Goal: Communication & Community: Answer question/provide support

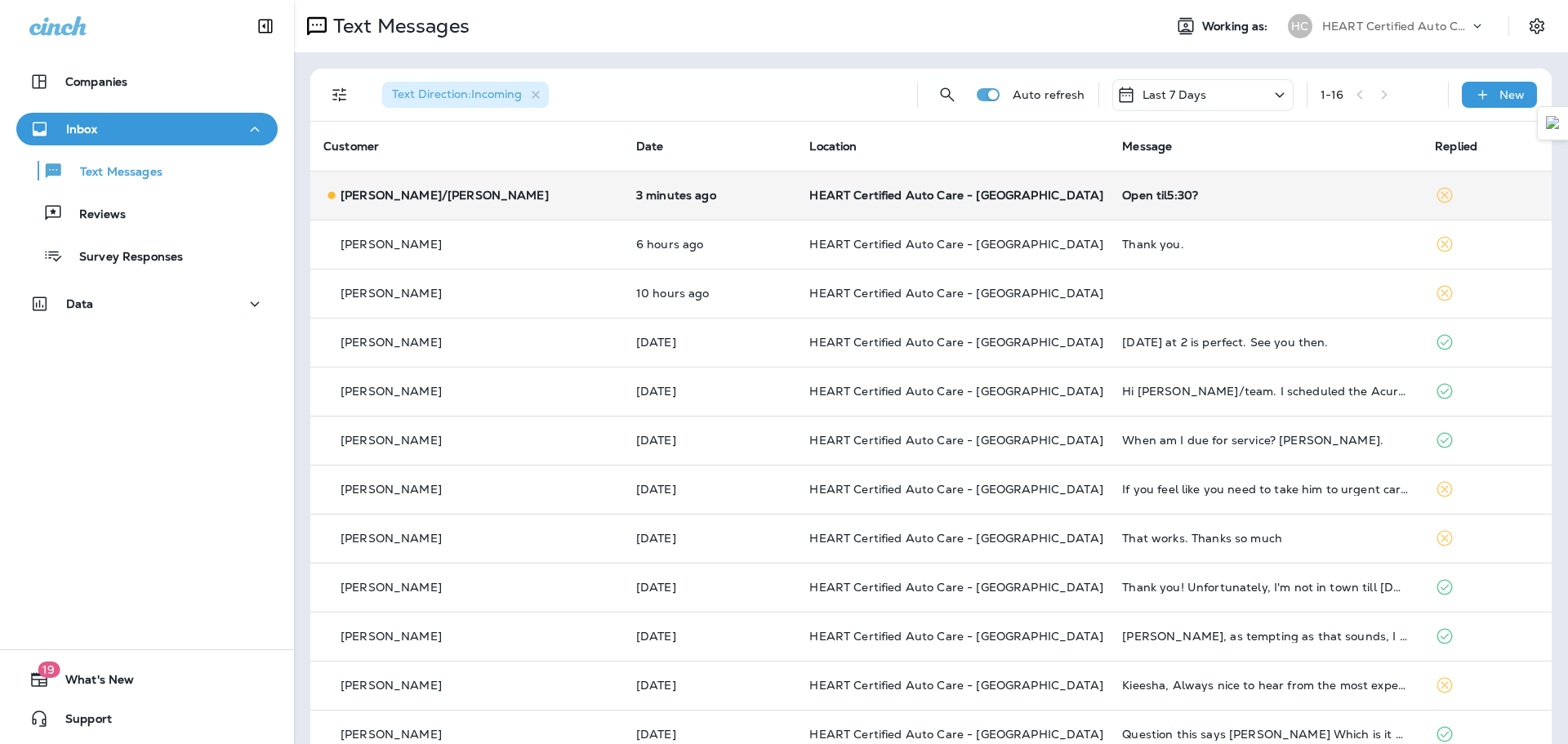
click at [444, 195] on p "[PERSON_NAME]/[PERSON_NAME]" at bounding box center [444, 195] width 208 height 13
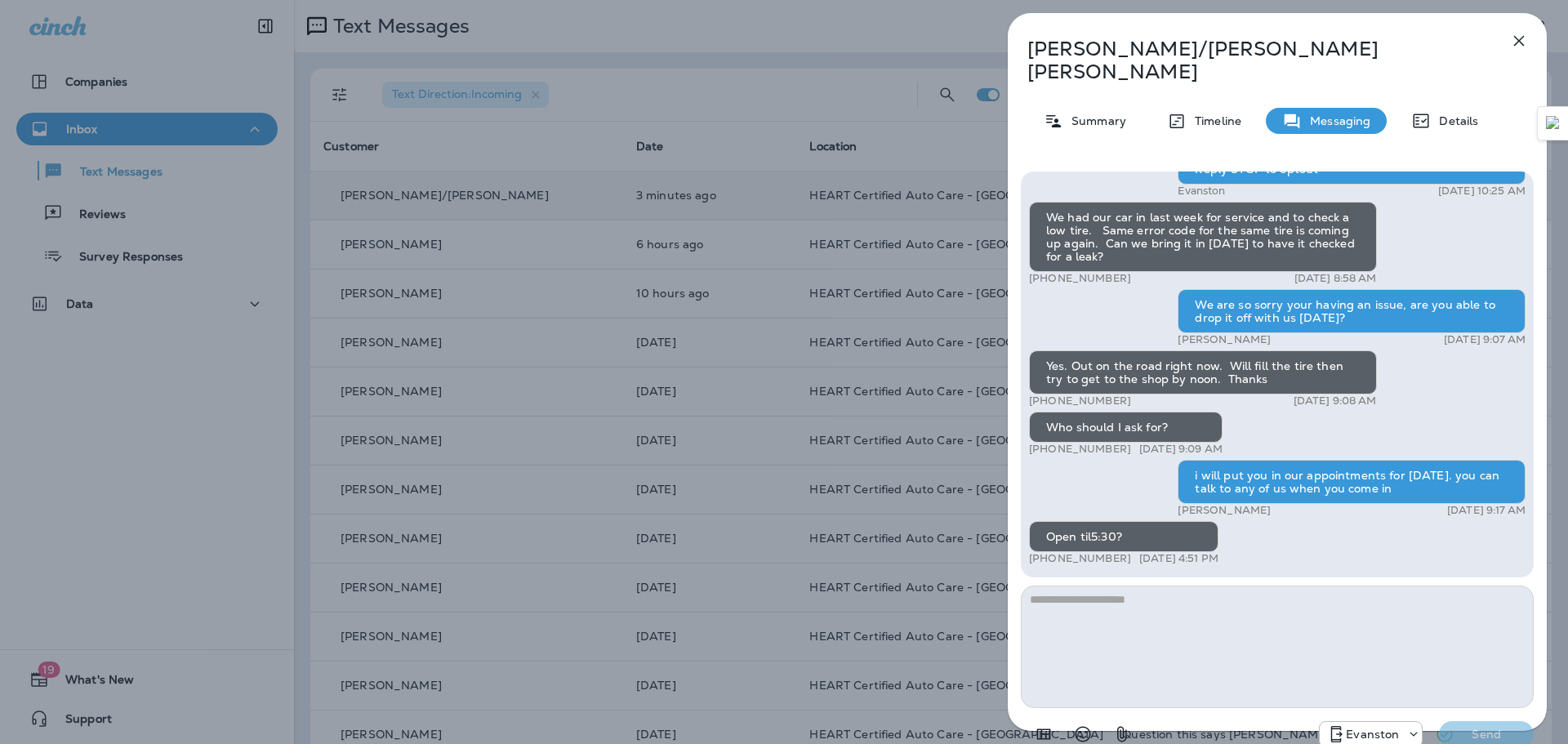
click at [1515, 33] on icon "button" at bounding box center [1519, 41] width 20 height 20
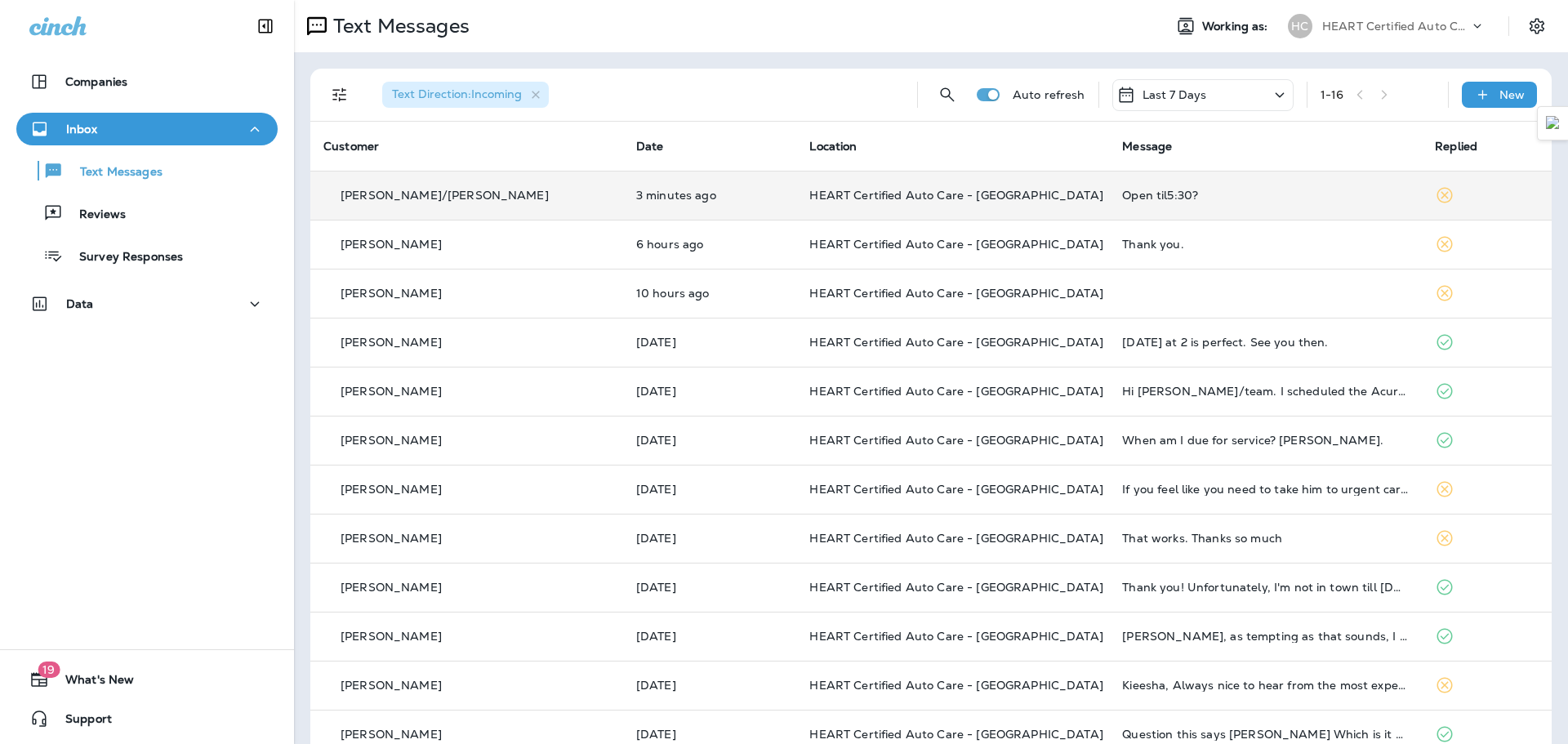
click at [807, 203] on td "HEART Certified Auto Care - [GEOGRAPHIC_DATA]" at bounding box center [953, 195] width 313 height 49
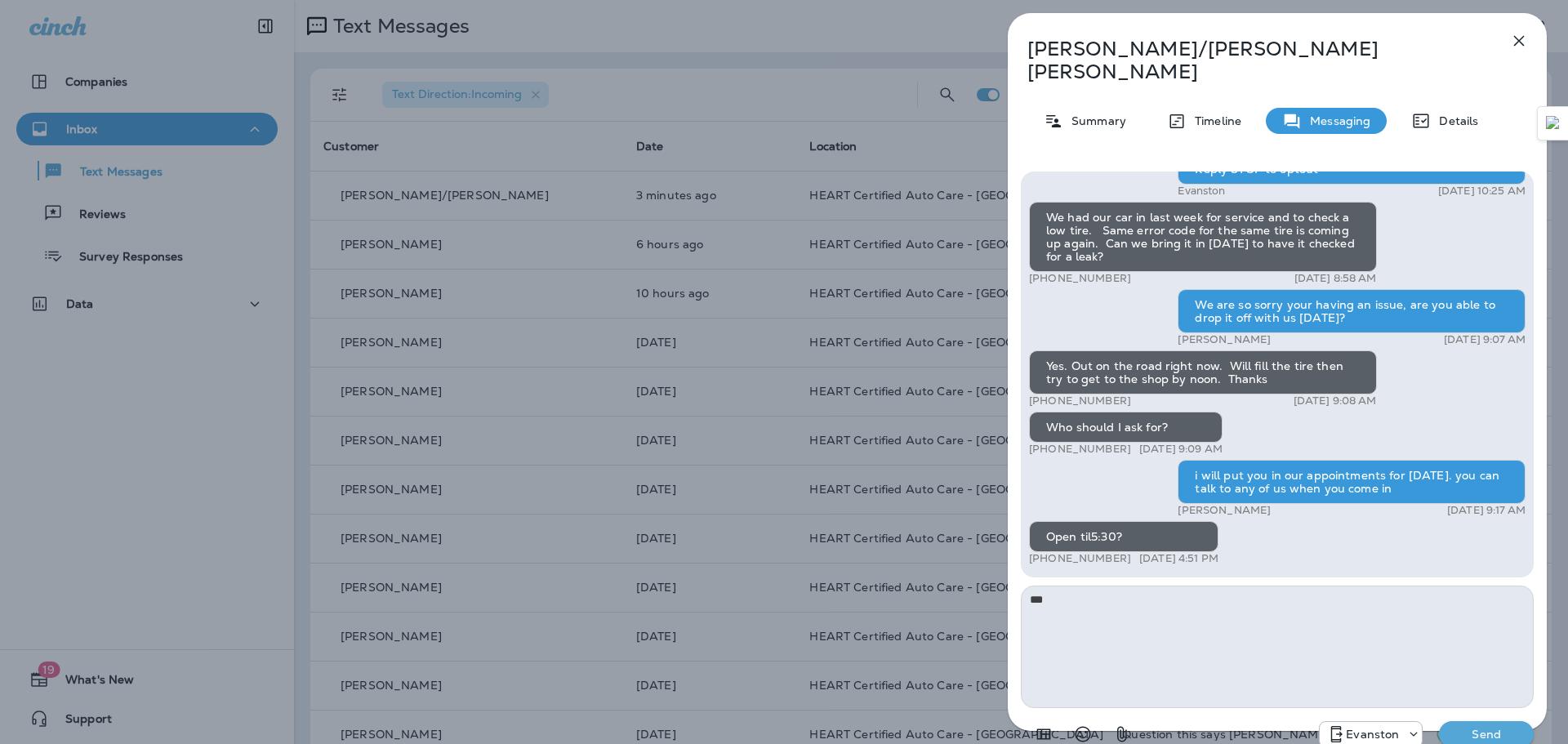
type textarea "***"
click at [1501, 727] on p "Send" at bounding box center [1486, 734] width 69 height 14
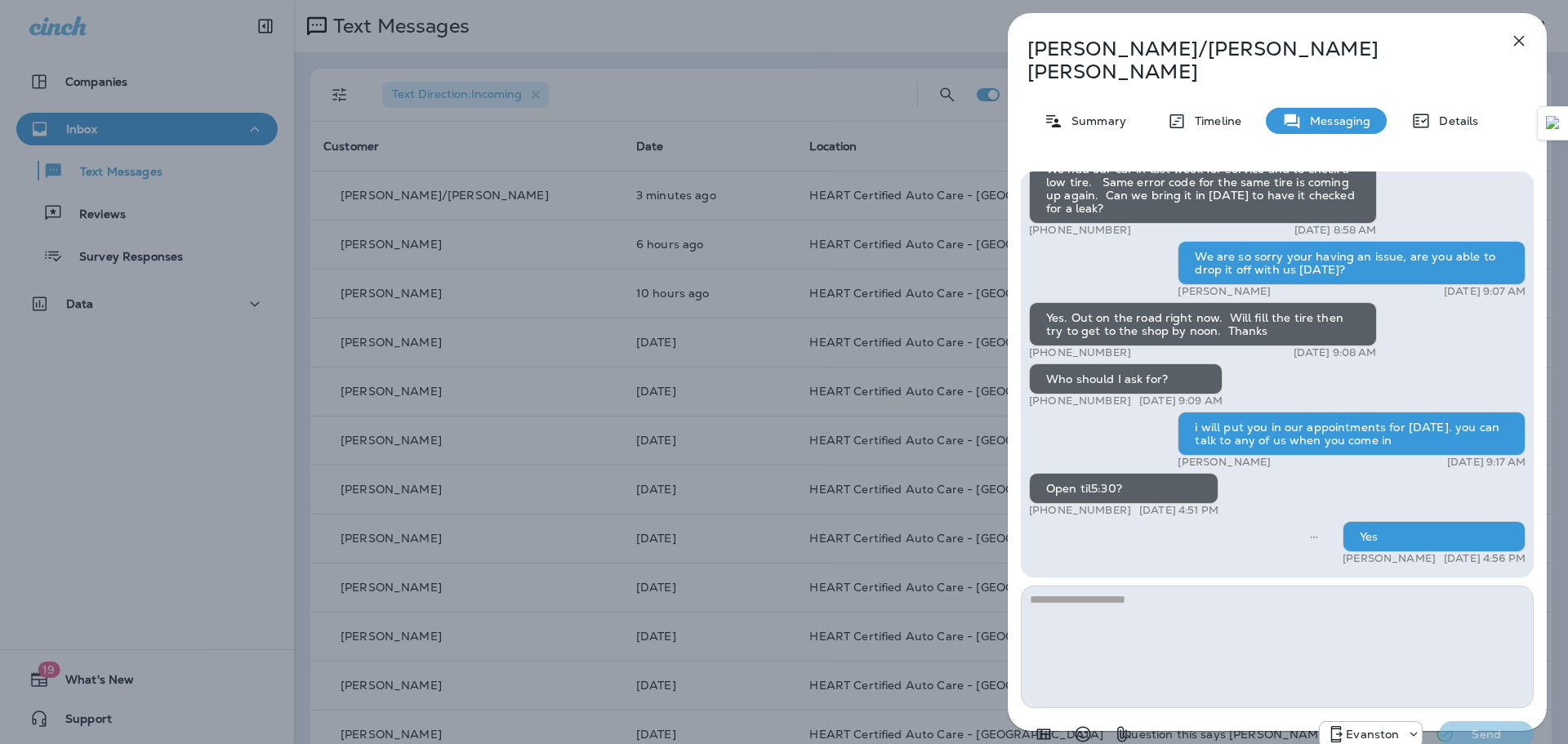
click at [1522, 31] on icon "button" at bounding box center [1519, 41] width 20 height 20
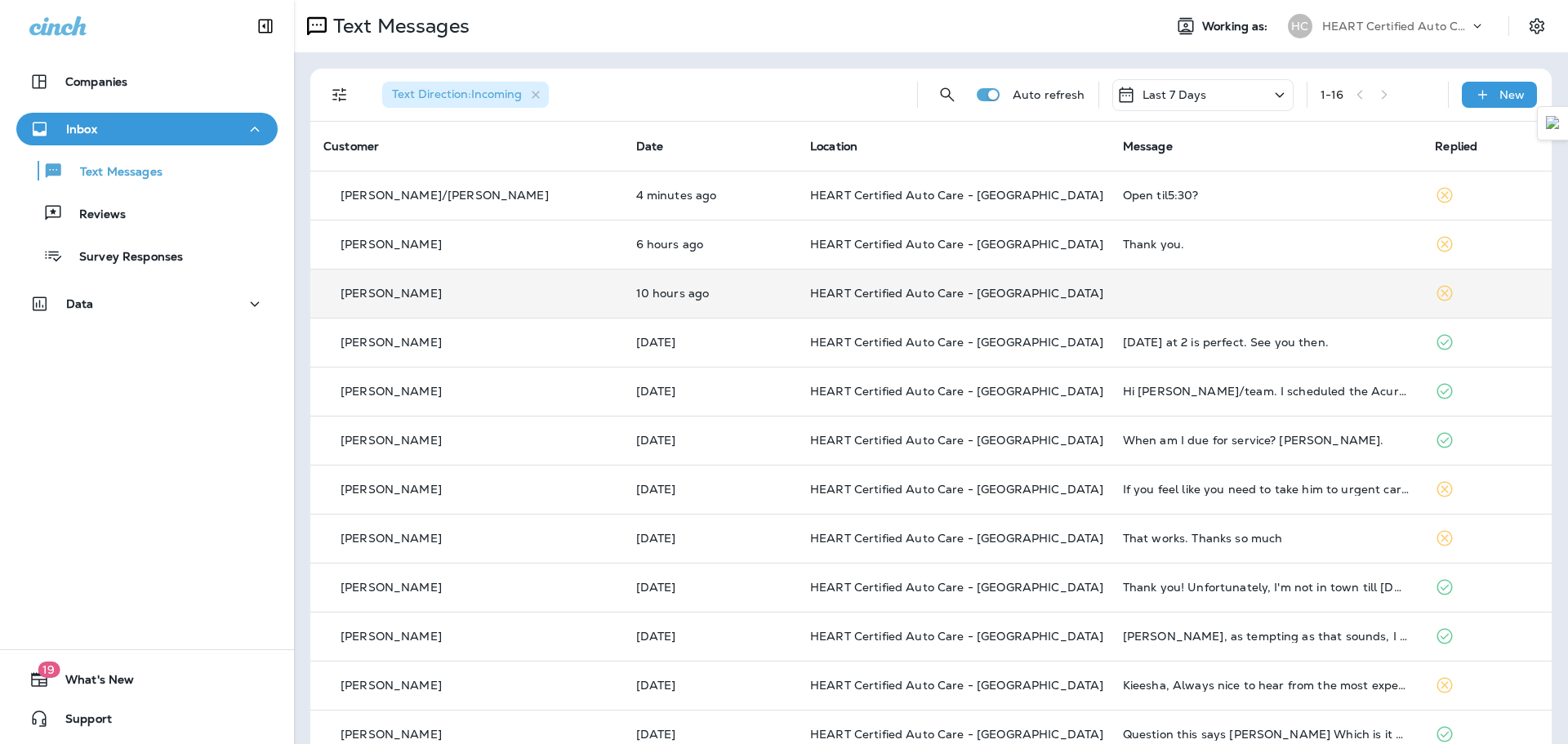
click at [459, 298] on div "[PERSON_NAME]" at bounding box center [466, 293] width 287 height 17
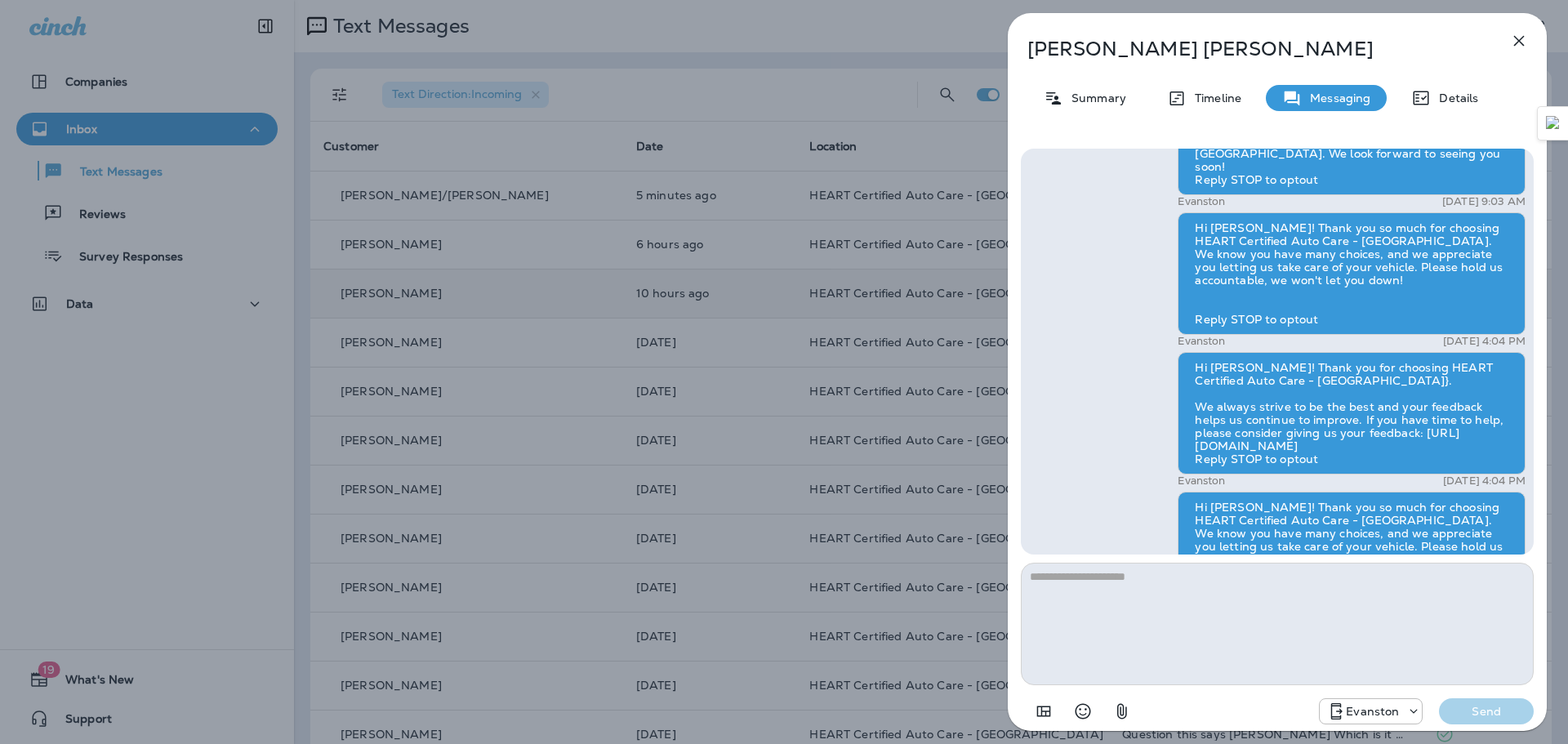
scroll to position [1, 0]
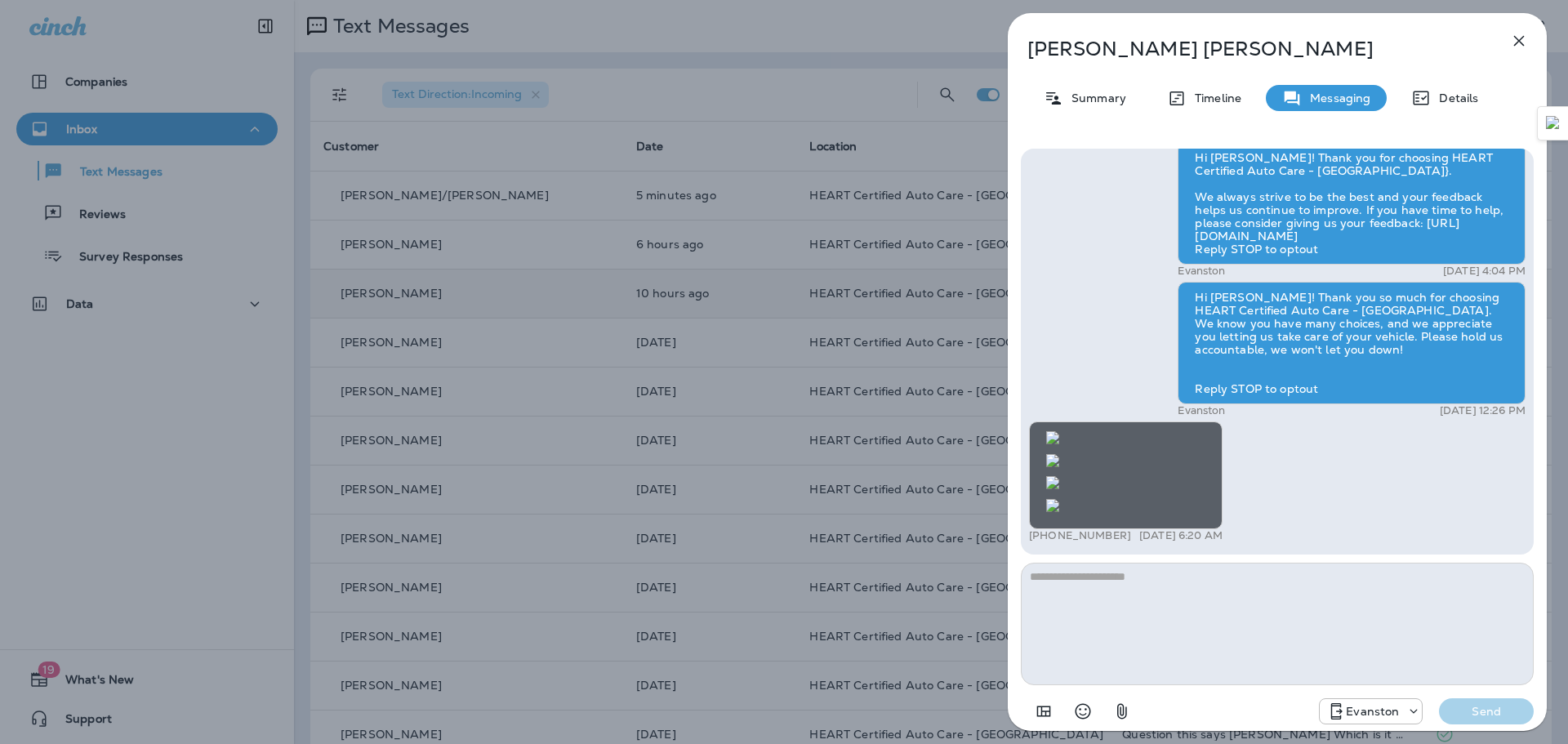
click at [1510, 33] on icon "button" at bounding box center [1519, 41] width 20 height 20
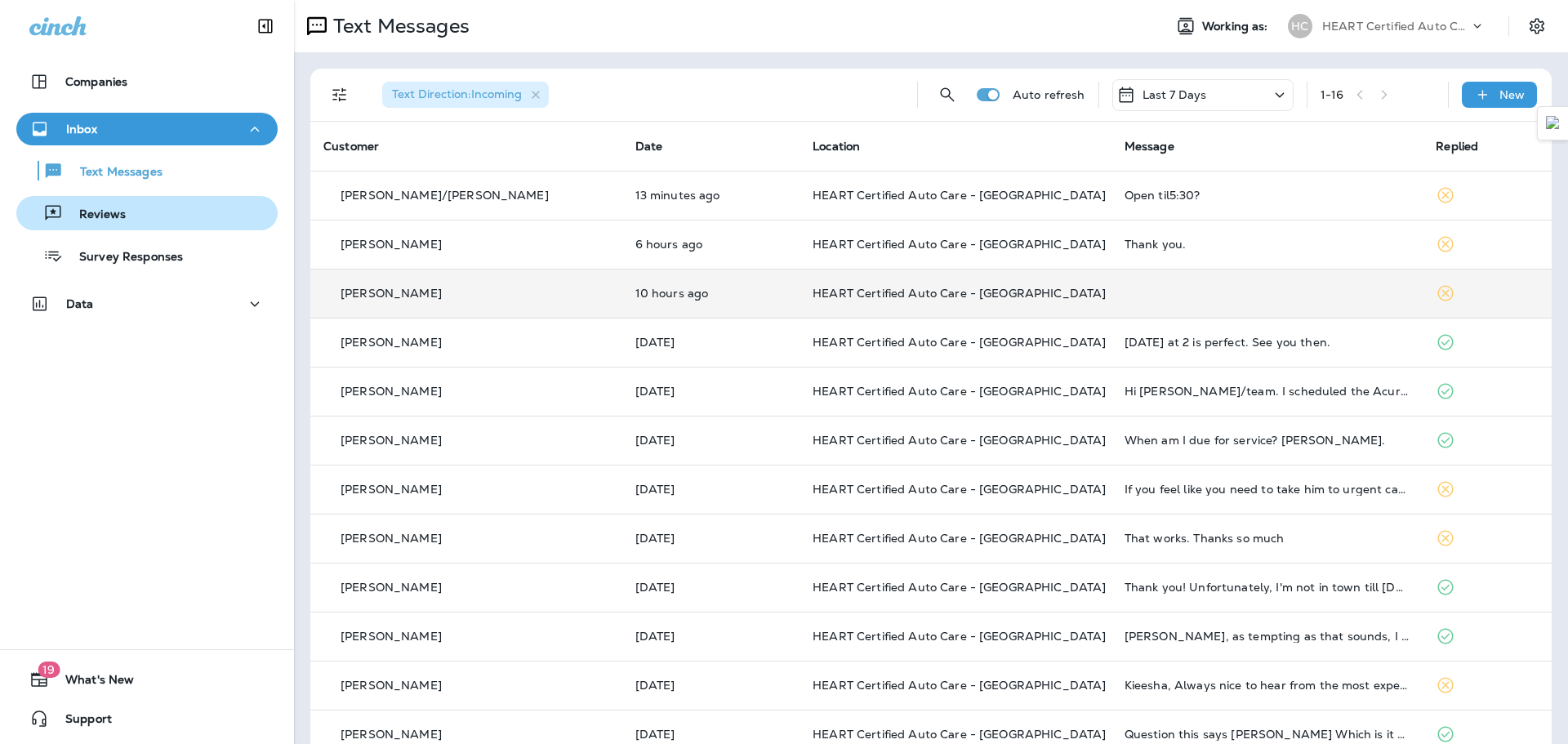
click at [166, 224] on div "Reviews" at bounding box center [147, 213] width 248 height 24
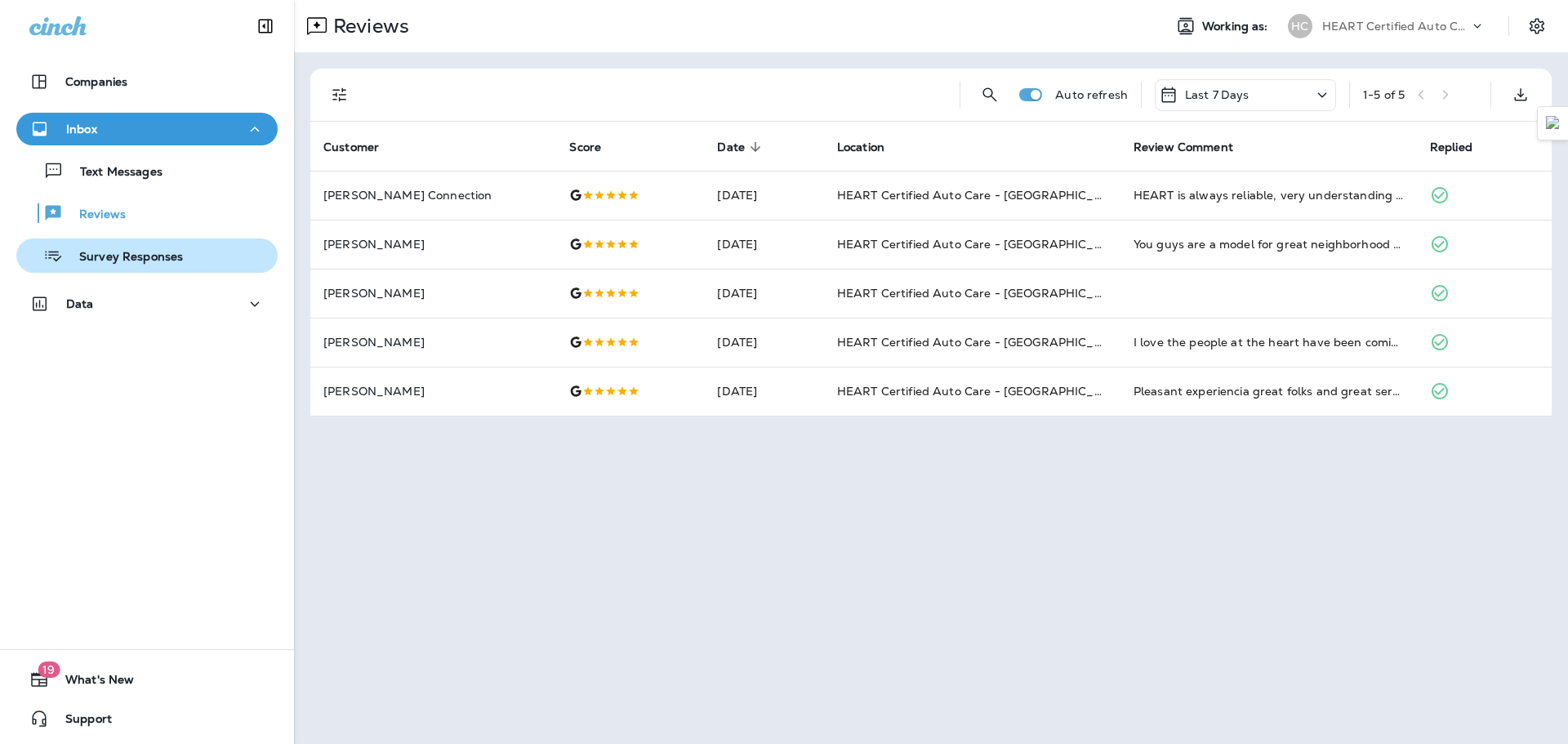
click at [63, 268] on button "Survey Responses" at bounding box center [146, 255] width 262 height 34
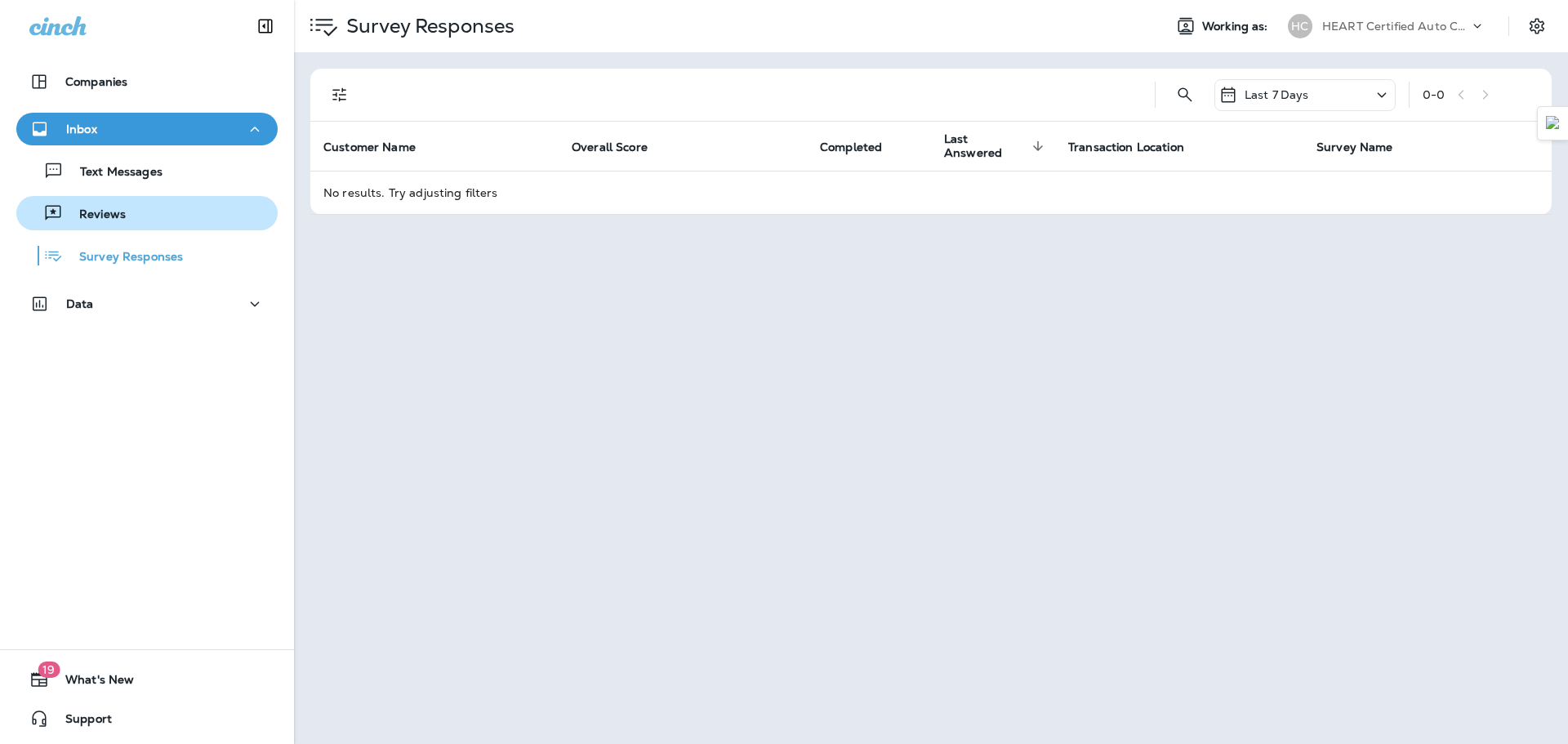
click at [154, 224] on div "Reviews" at bounding box center [147, 213] width 248 height 24
